Goal: Transaction & Acquisition: Purchase product/service

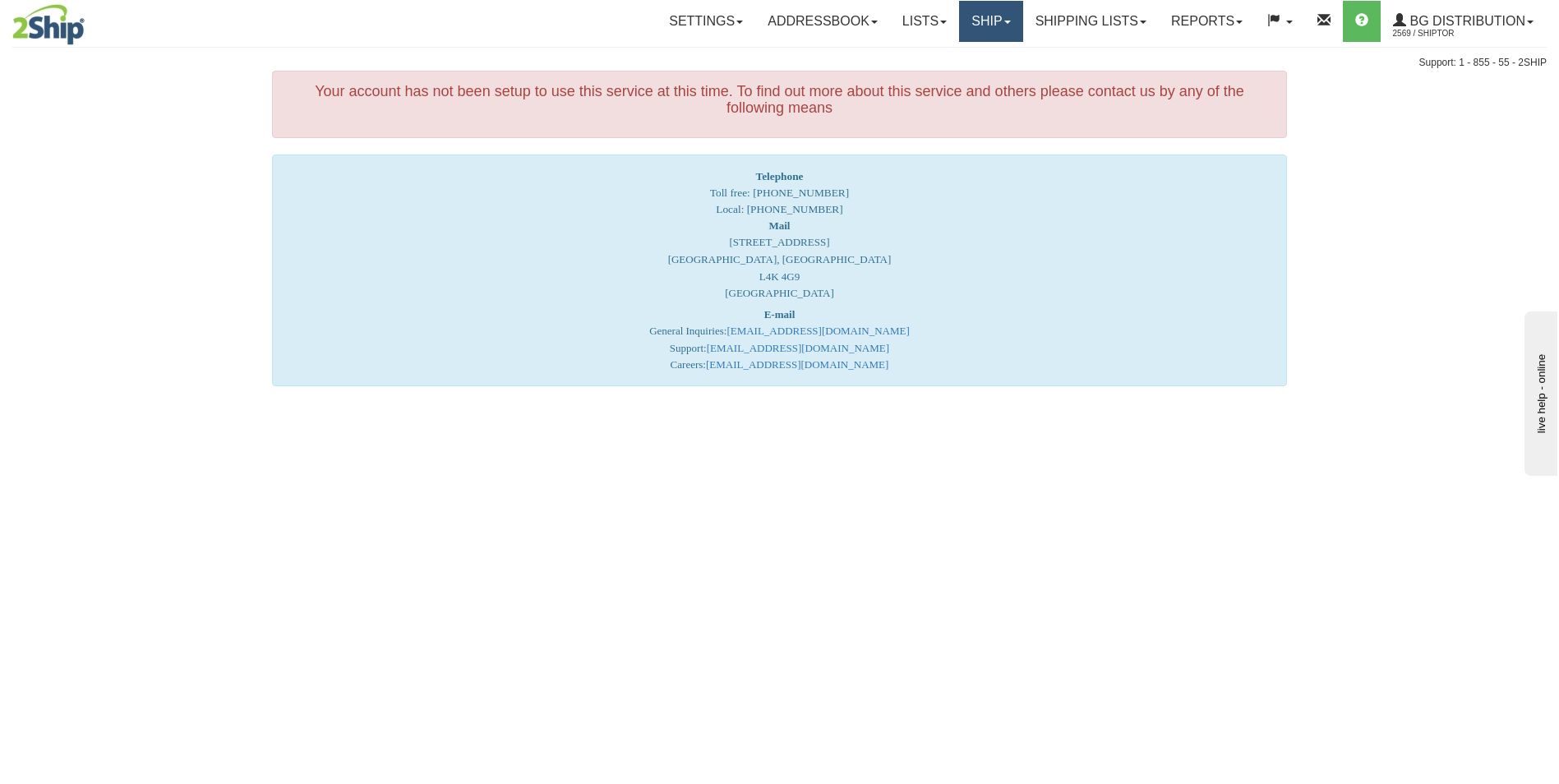
click at [981, 19] on link "Ship" at bounding box center [990, 21] width 63 height 41
click at [935, 54] on span "Ship Screen" at bounding box center [940, 58] width 62 height 13
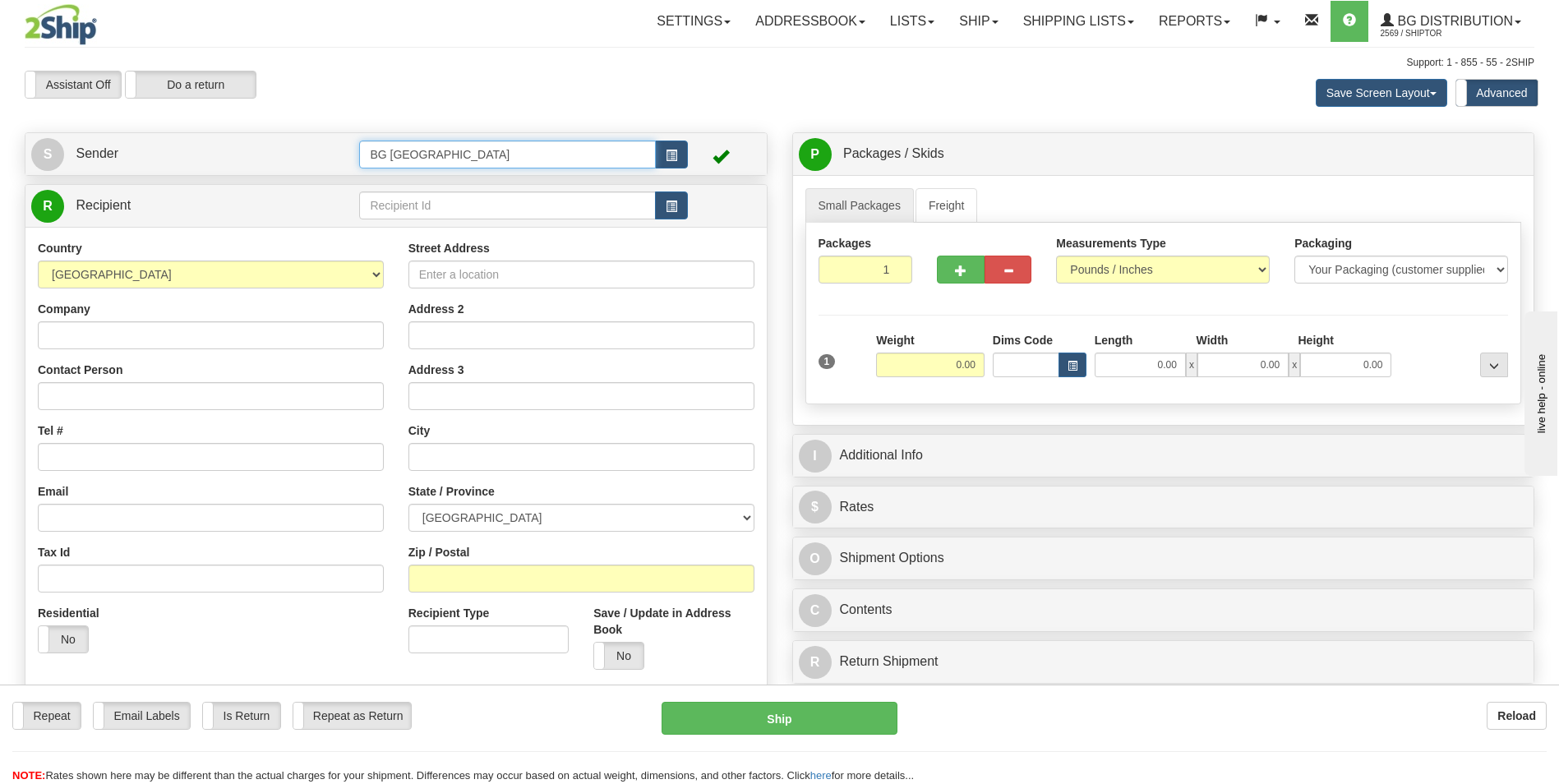
click at [509, 155] on input "BG [GEOGRAPHIC_DATA]" at bounding box center [506, 155] width 296 height 28
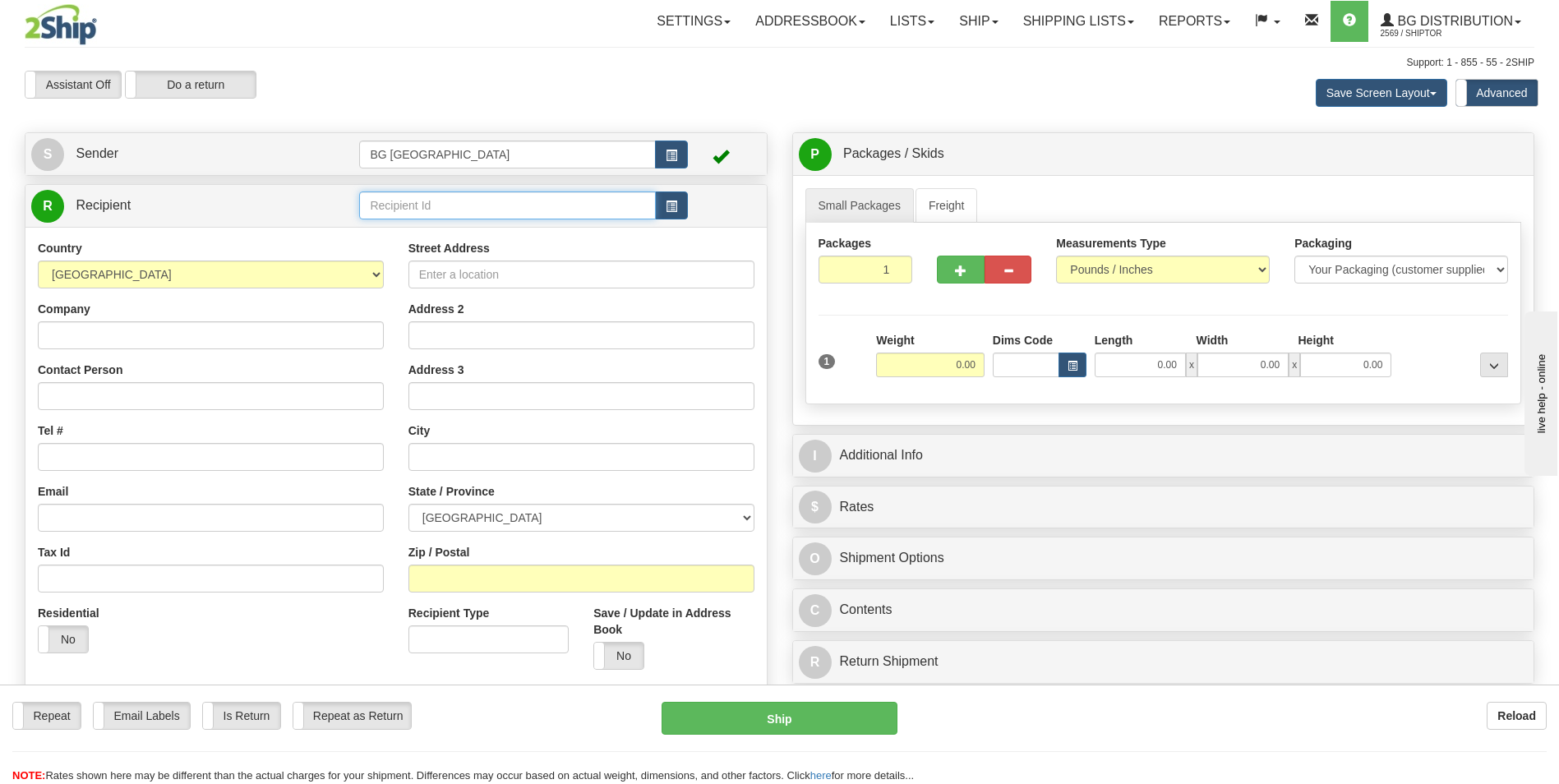
click at [492, 202] on input "text" at bounding box center [506, 206] width 296 height 28
click at [450, 224] on div "60020" at bounding box center [504, 230] width 281 height 18
type input "60020"
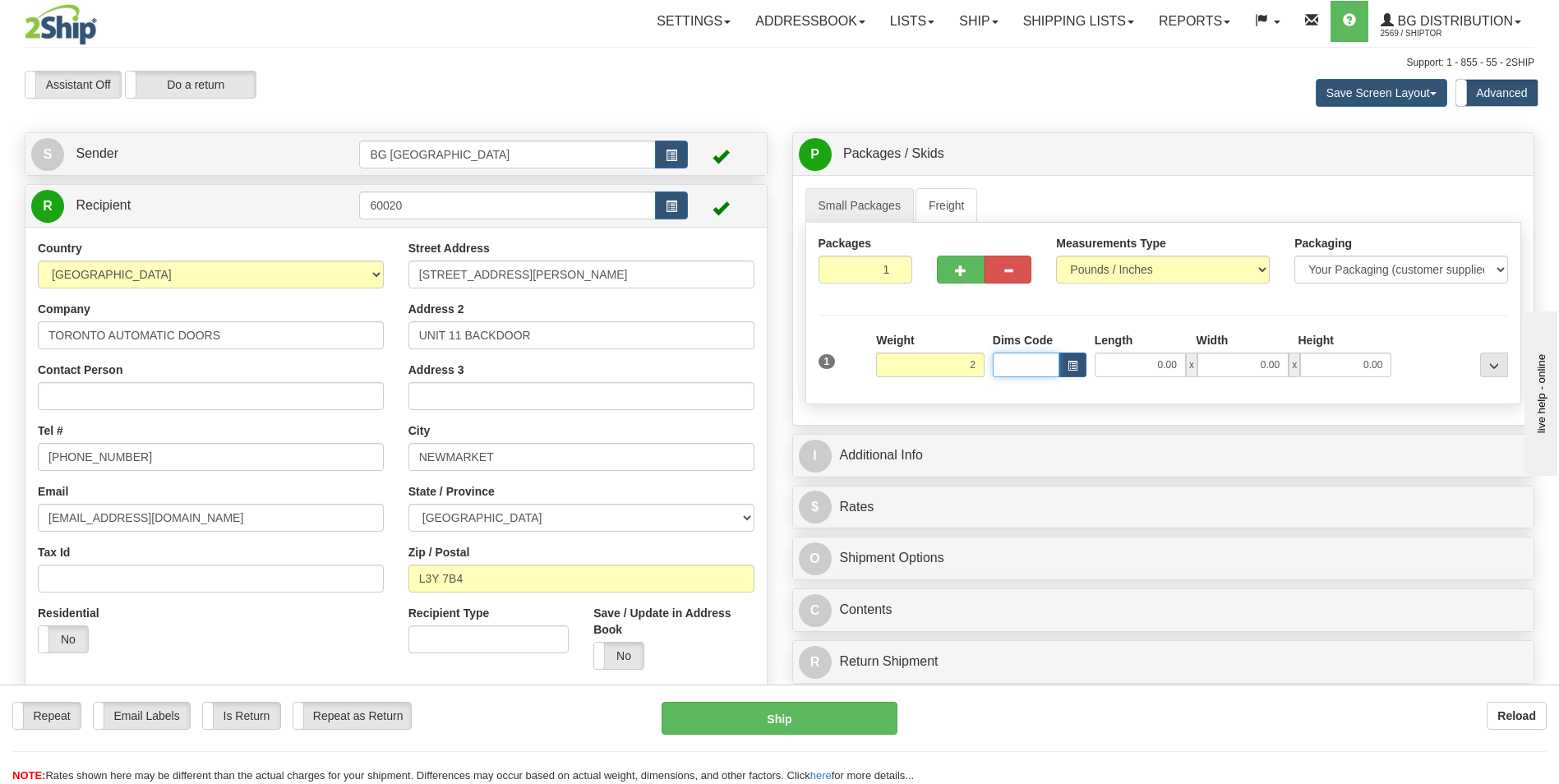
type input "2.00"
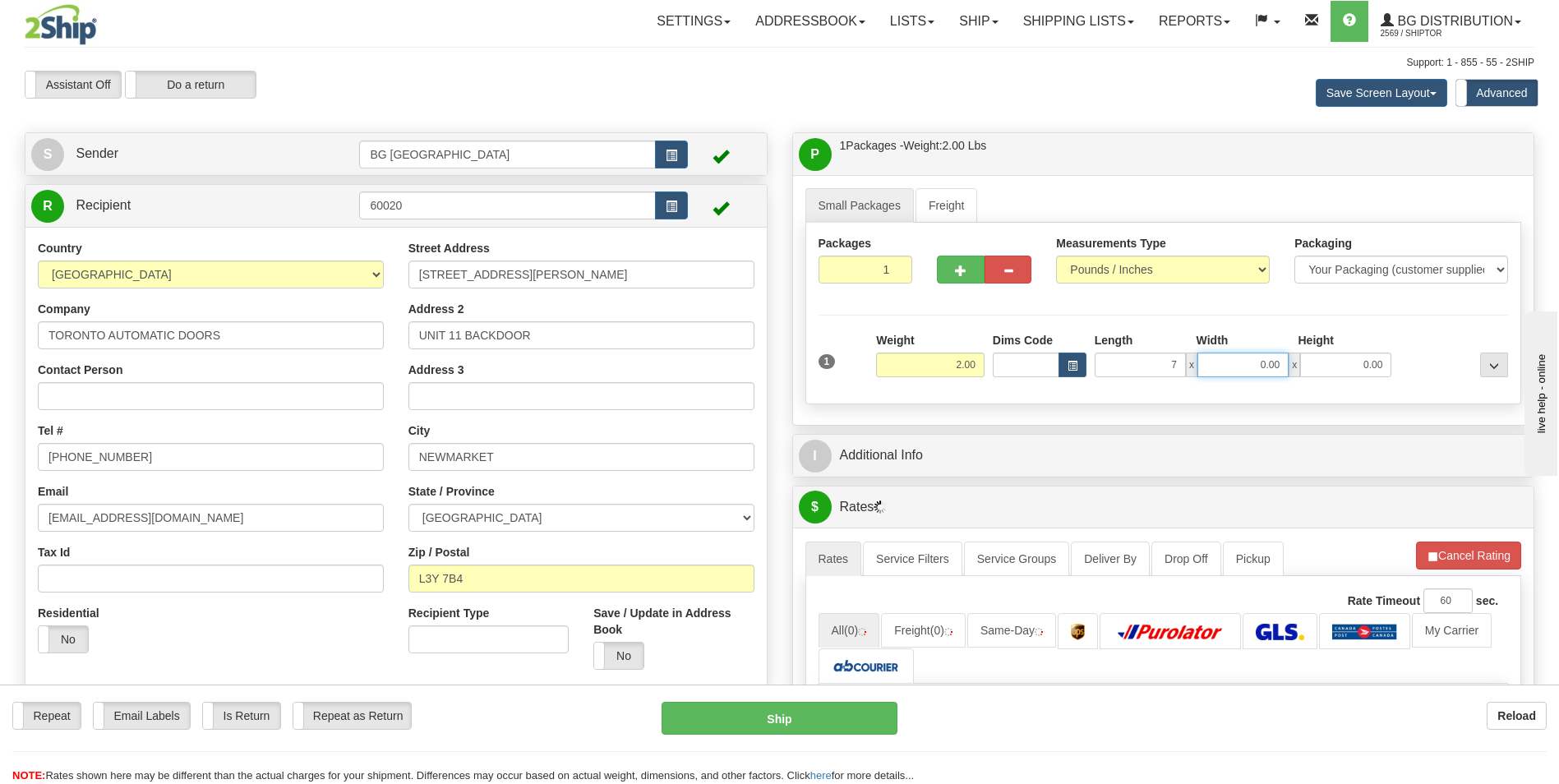
type input "7.00"
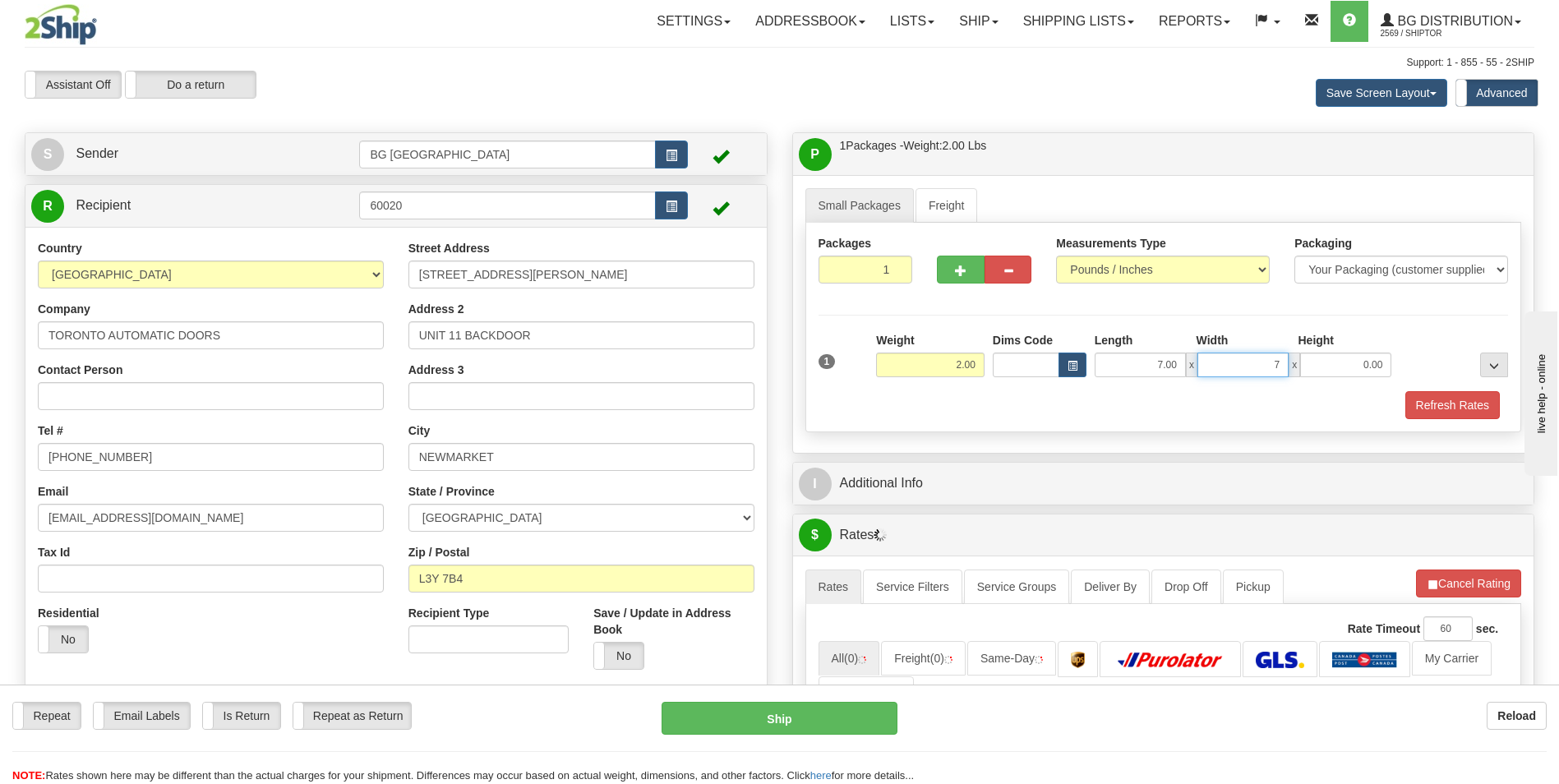
type input "7.00"
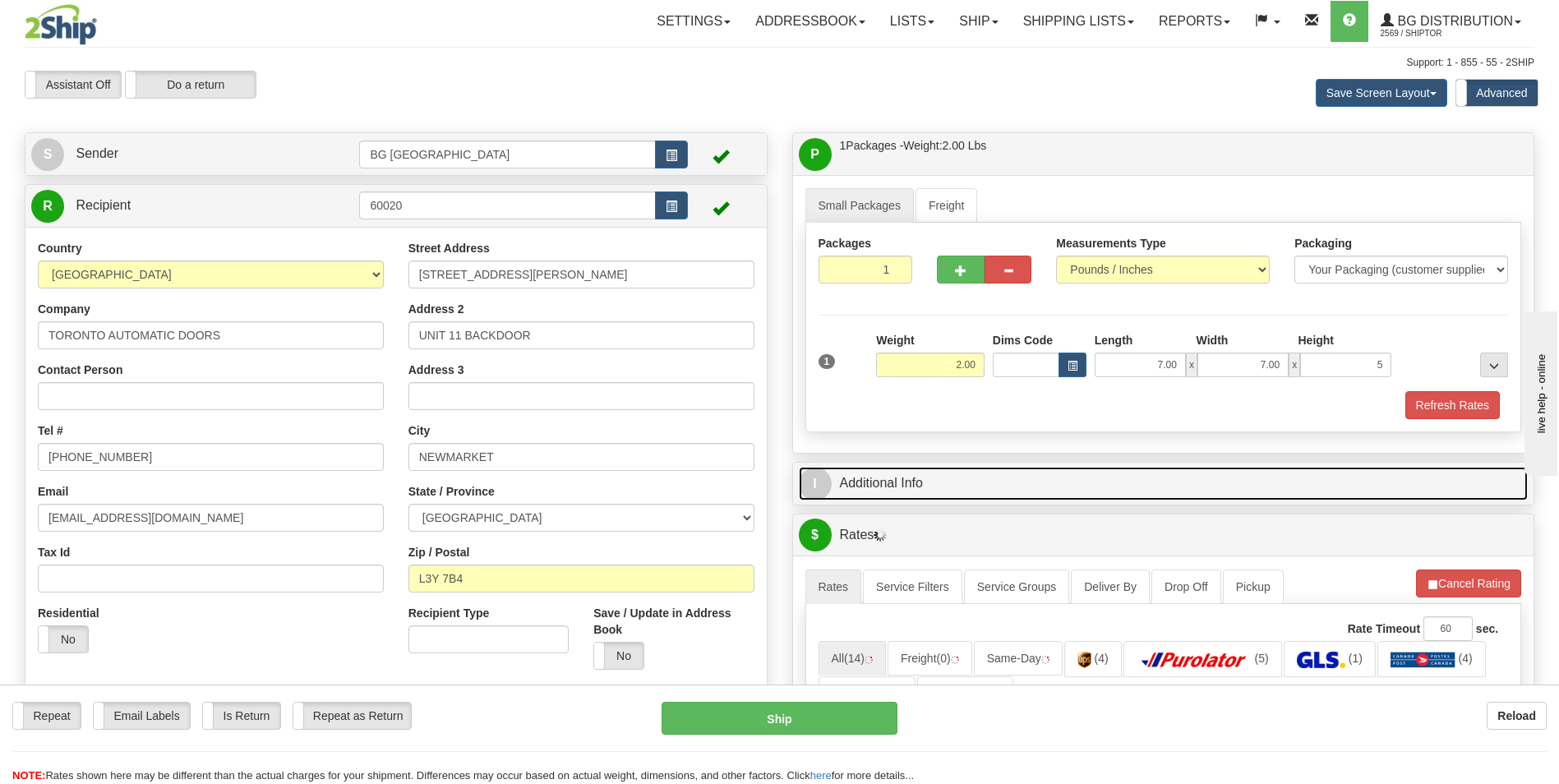
type input "5.00"
click at [822, 479] on span "I" at bounding box center [814, 484] width 33 height 33
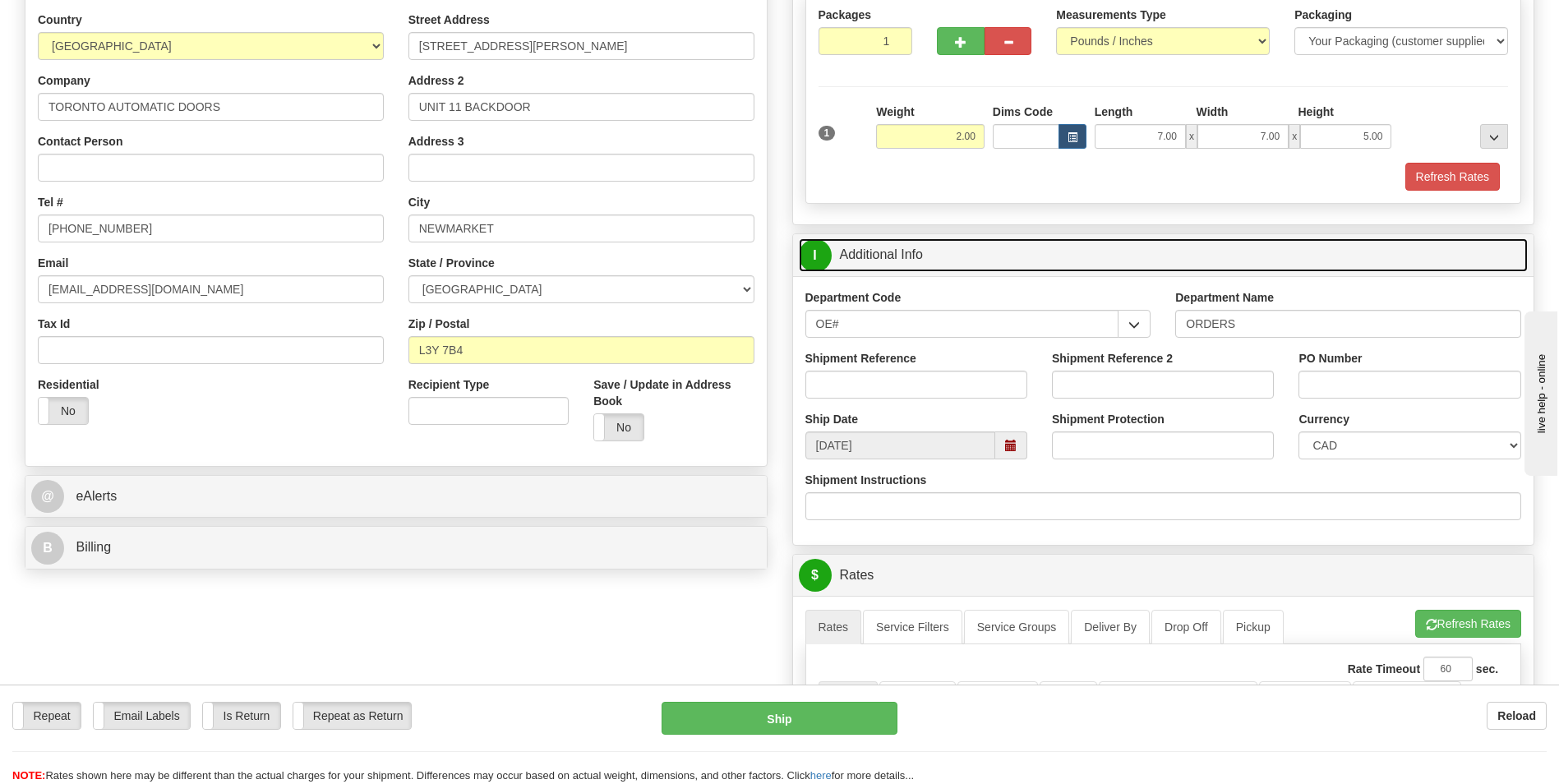
scroll to position [247, 0]
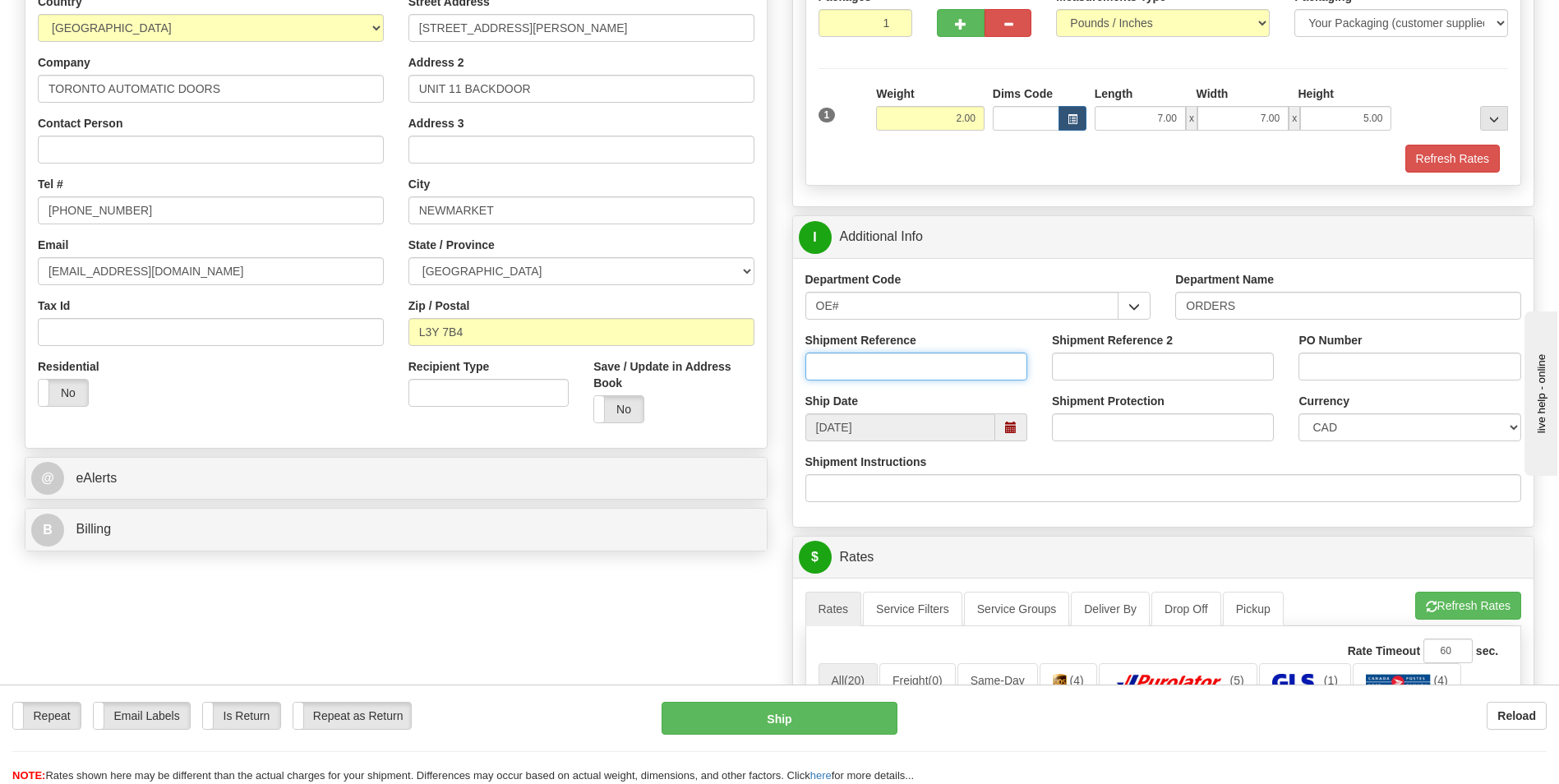
click at [902, 368] on input "Shipment Reference" at bounding box center [916, 366] width 222 height 28
type input "70182766-01"
type input "REPLACEMENT"
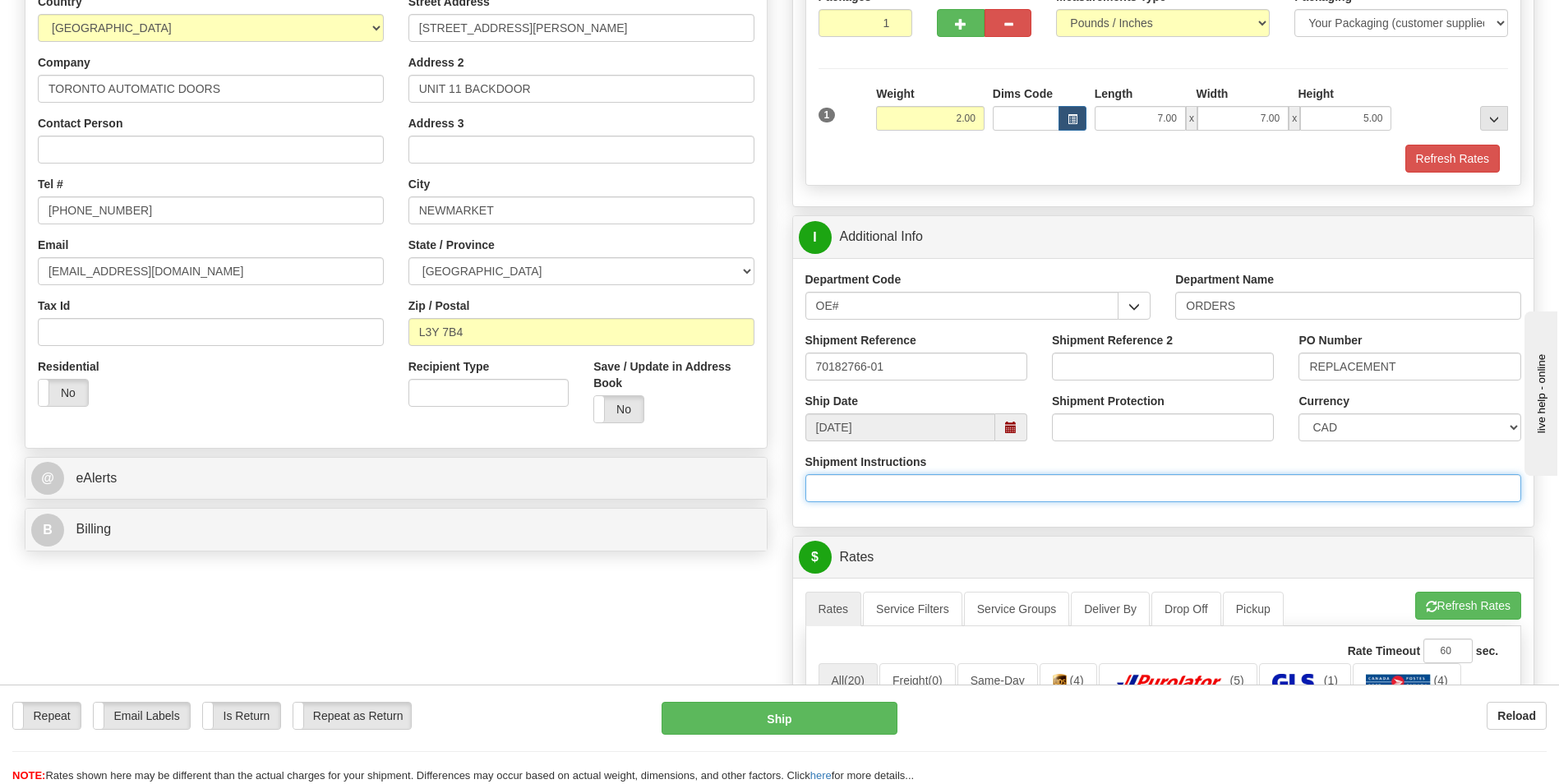
click at [1005, 482] on input "Shipment Instructions" at bounding box center [1163, 488] width 716 height 28
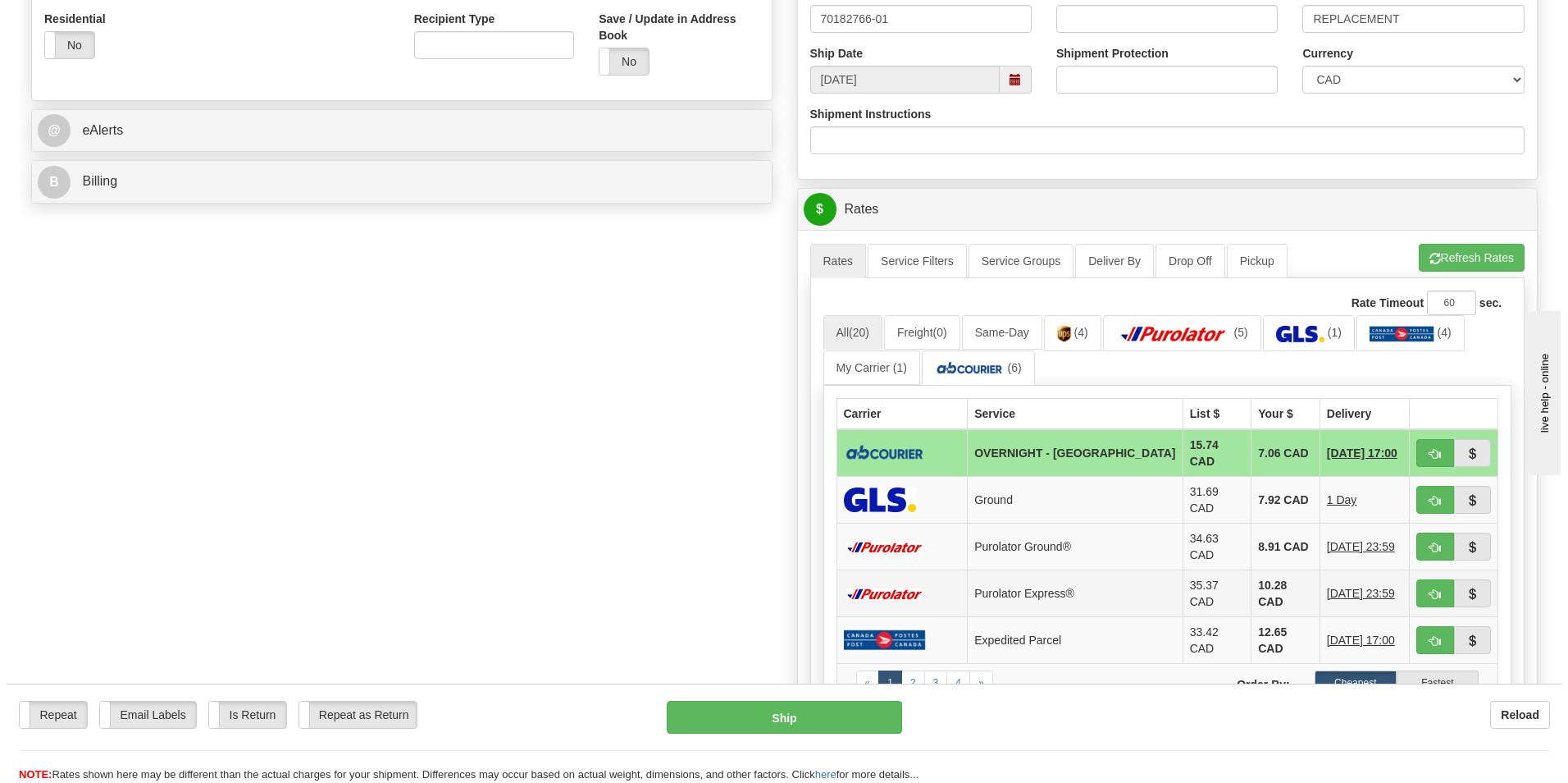
scroll to position [657, 0]
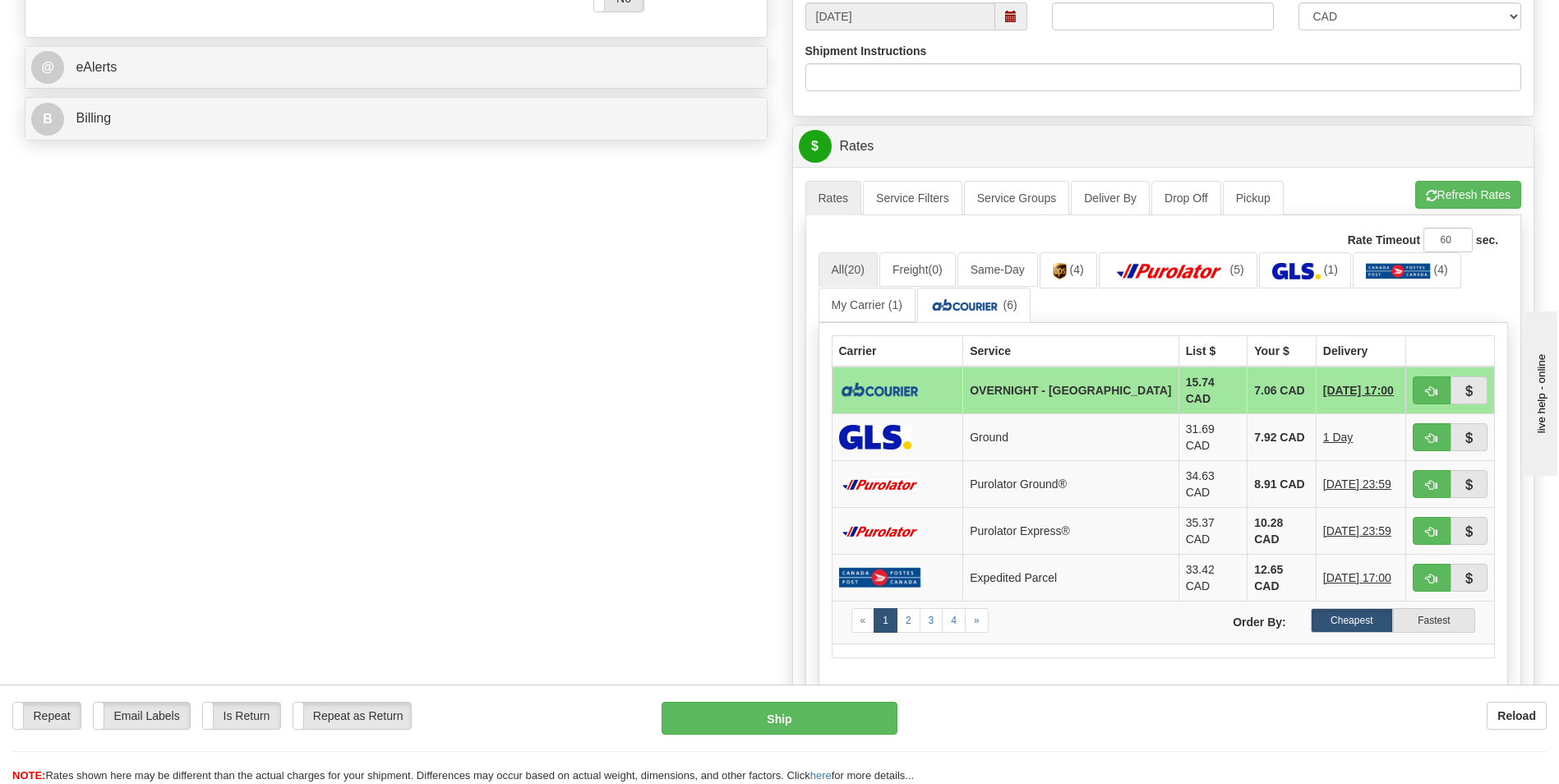
click at [1247, 392] on td "7.06 CAD" at bounding box center [1281, 390] width 69 height 47
click at [975, 299] on img at bounding box center [966, 305] width 70 height 16
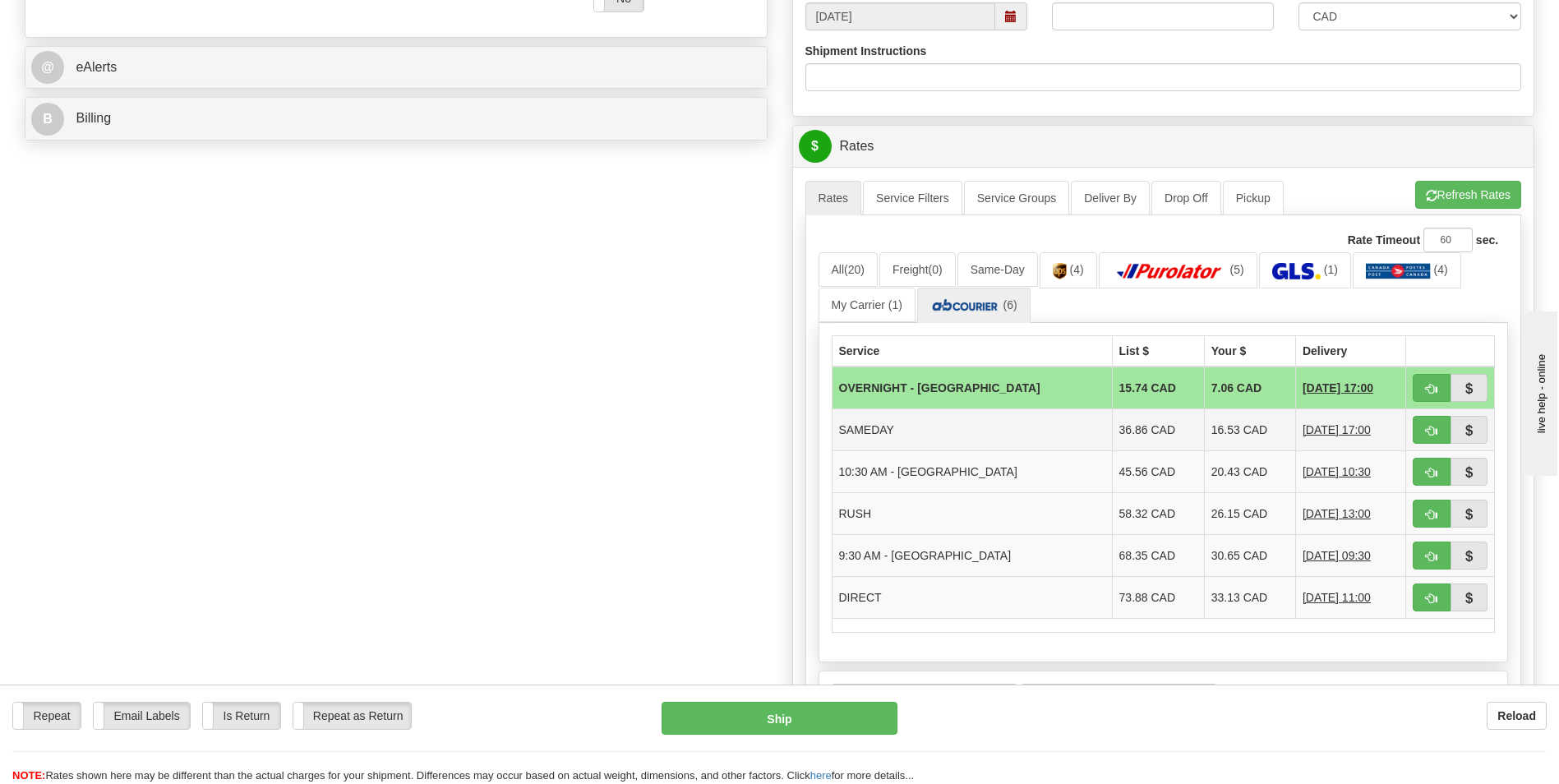
click at [885, 433] on td "SAMEDAY" at bounding box center [971, 430] width 281 height 42
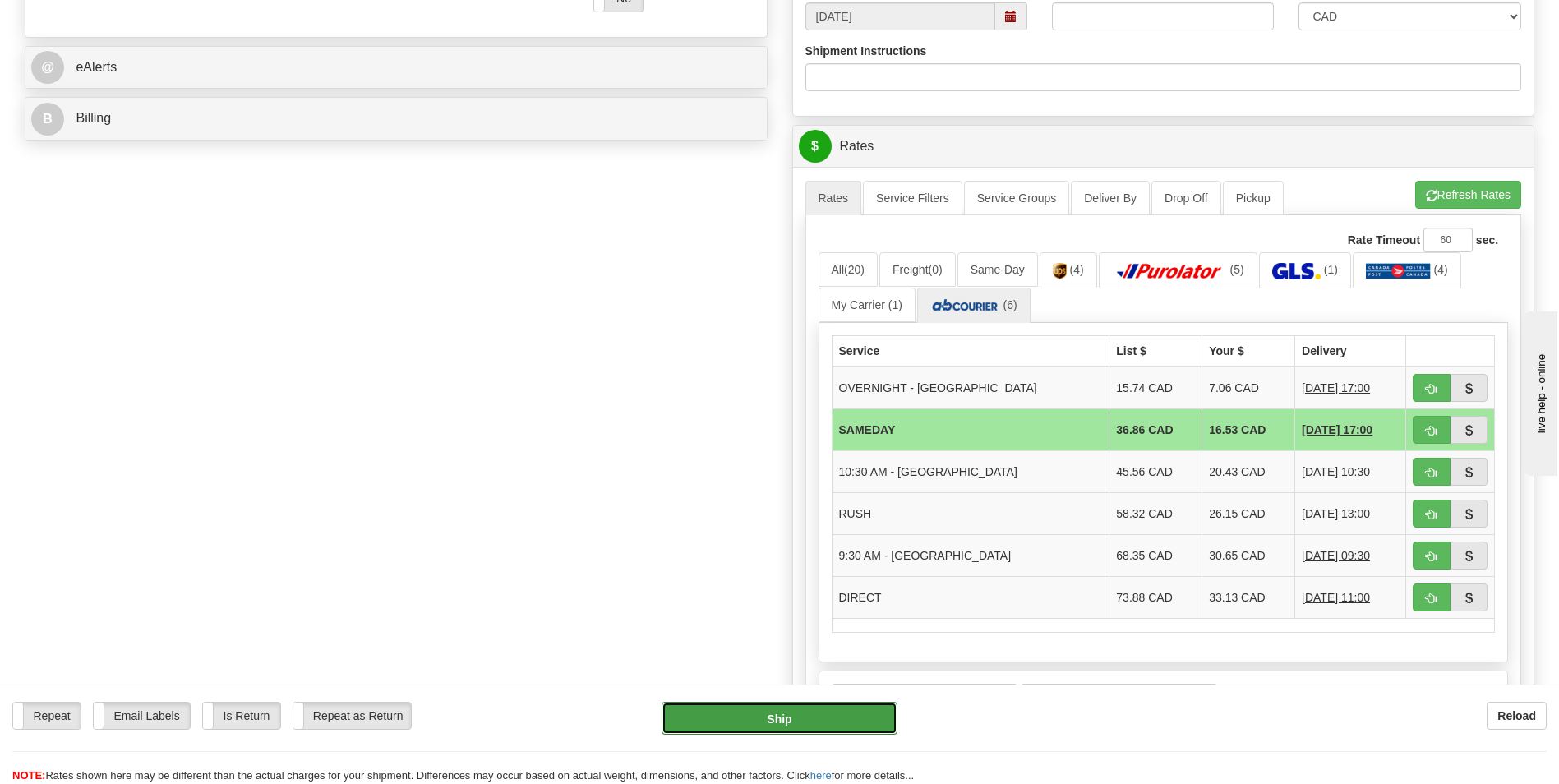
click at [813, 717] on button "Ship" at bounding box center [779, 718] width 235 height 33
type input "3"
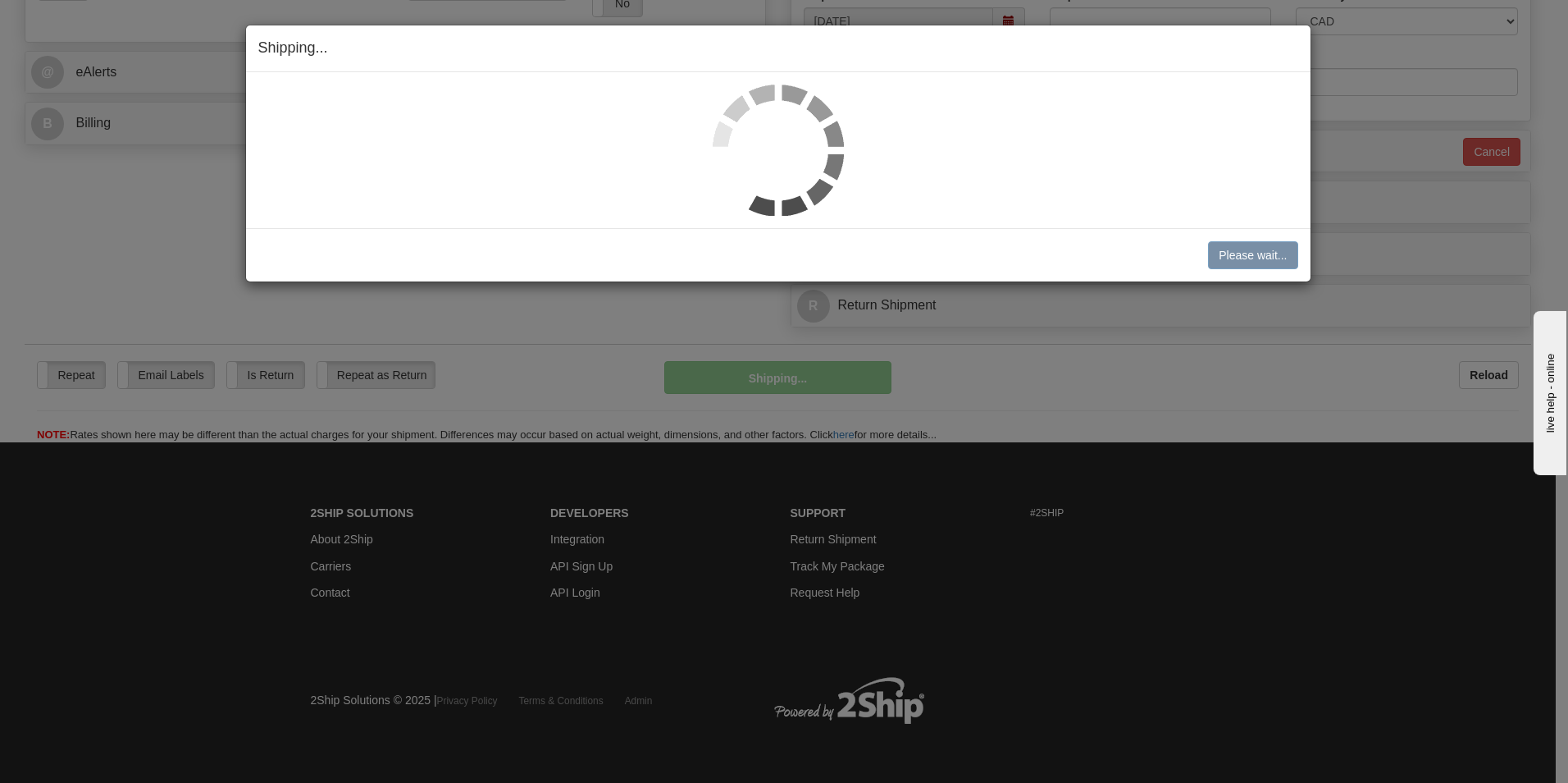
scroll to position [628, 0]
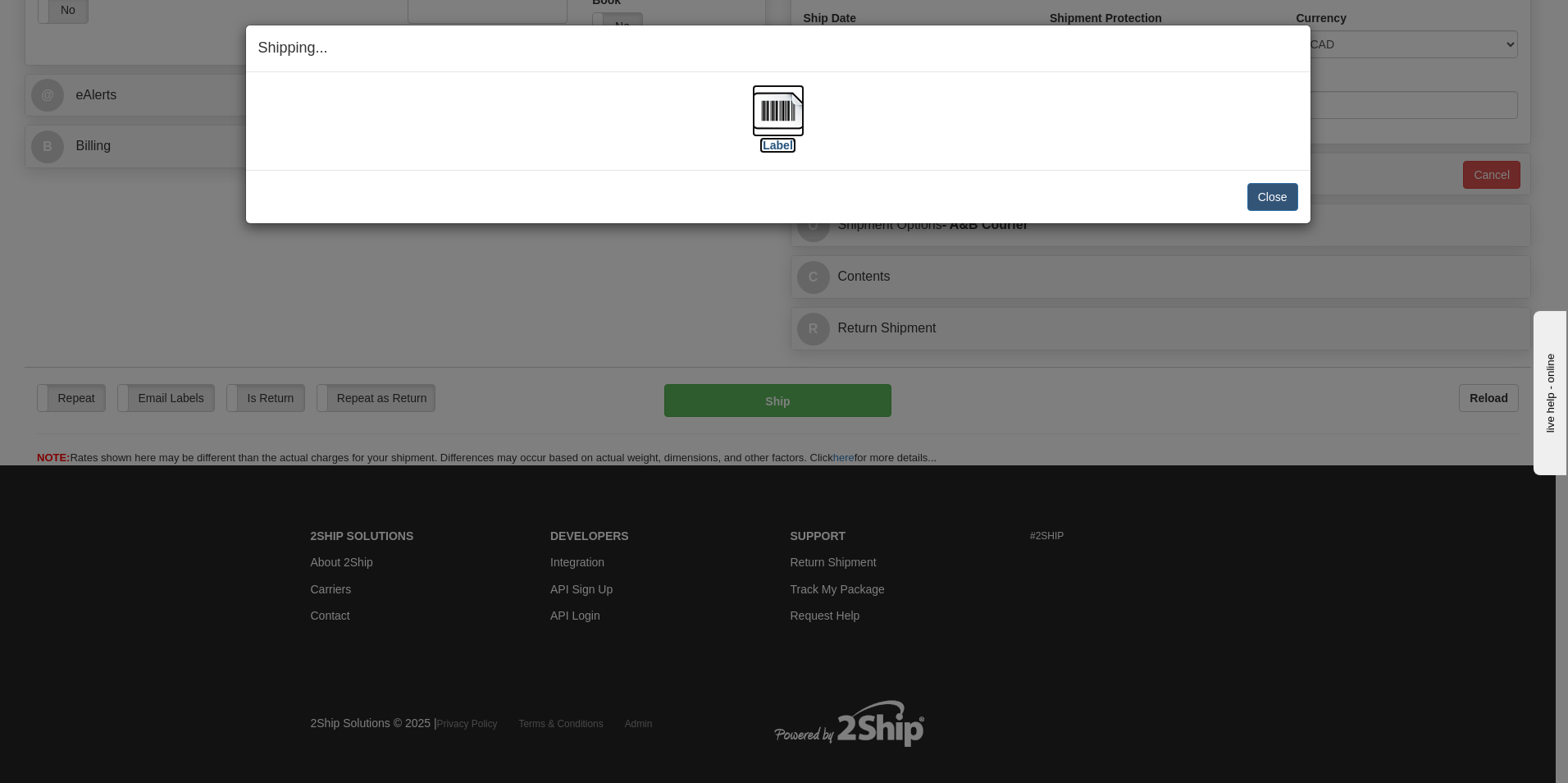
click at [782, 117] on img at bounding box center [779, 111] width 53 height 53
